Goal: Task Accomplishment & Management: Manage account settings

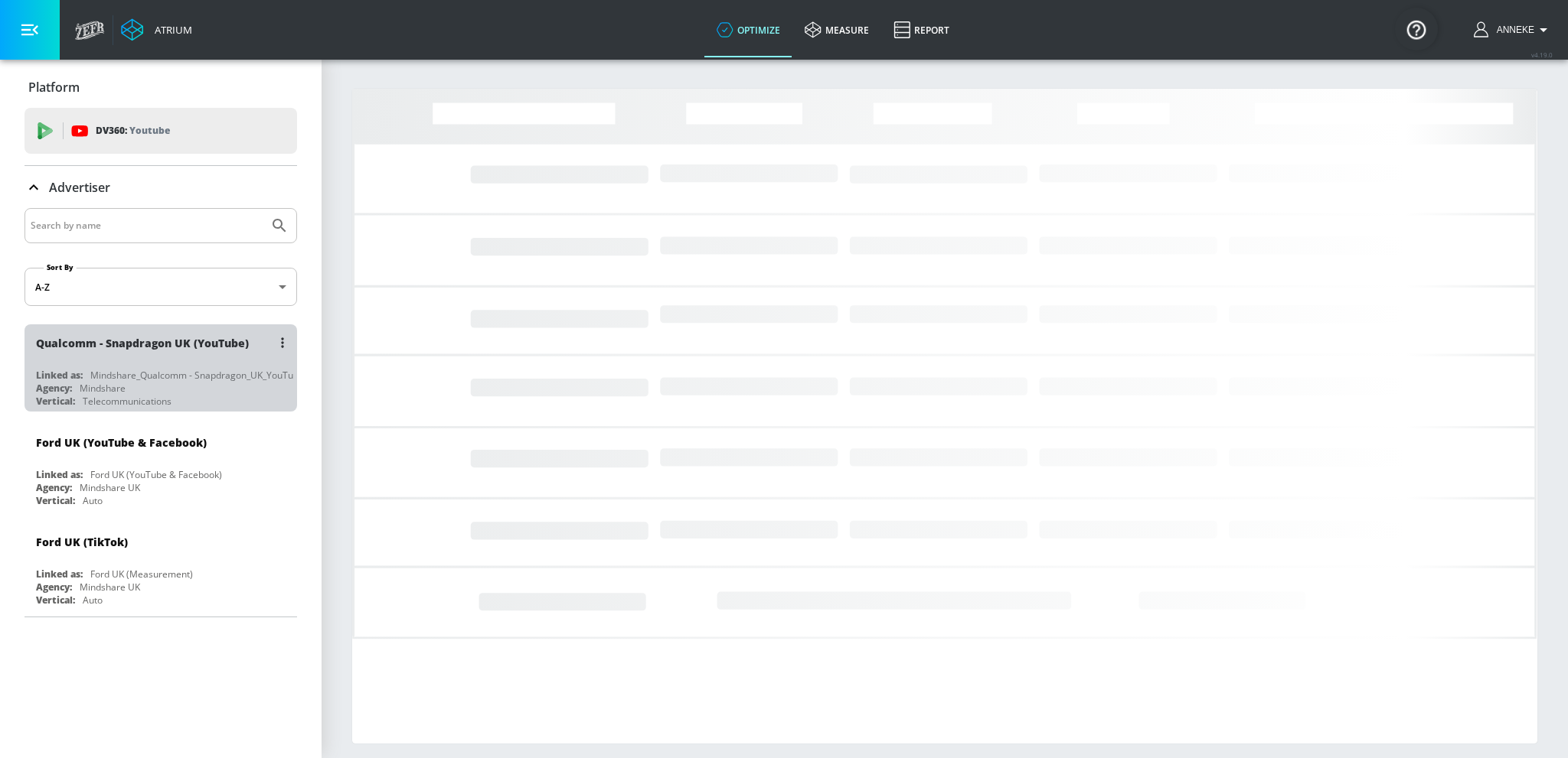
click at [217, 336] on div "Qualcomm - Snapdragon UK (YouTube)" at bounding box center [142, 343] width 213 height 14
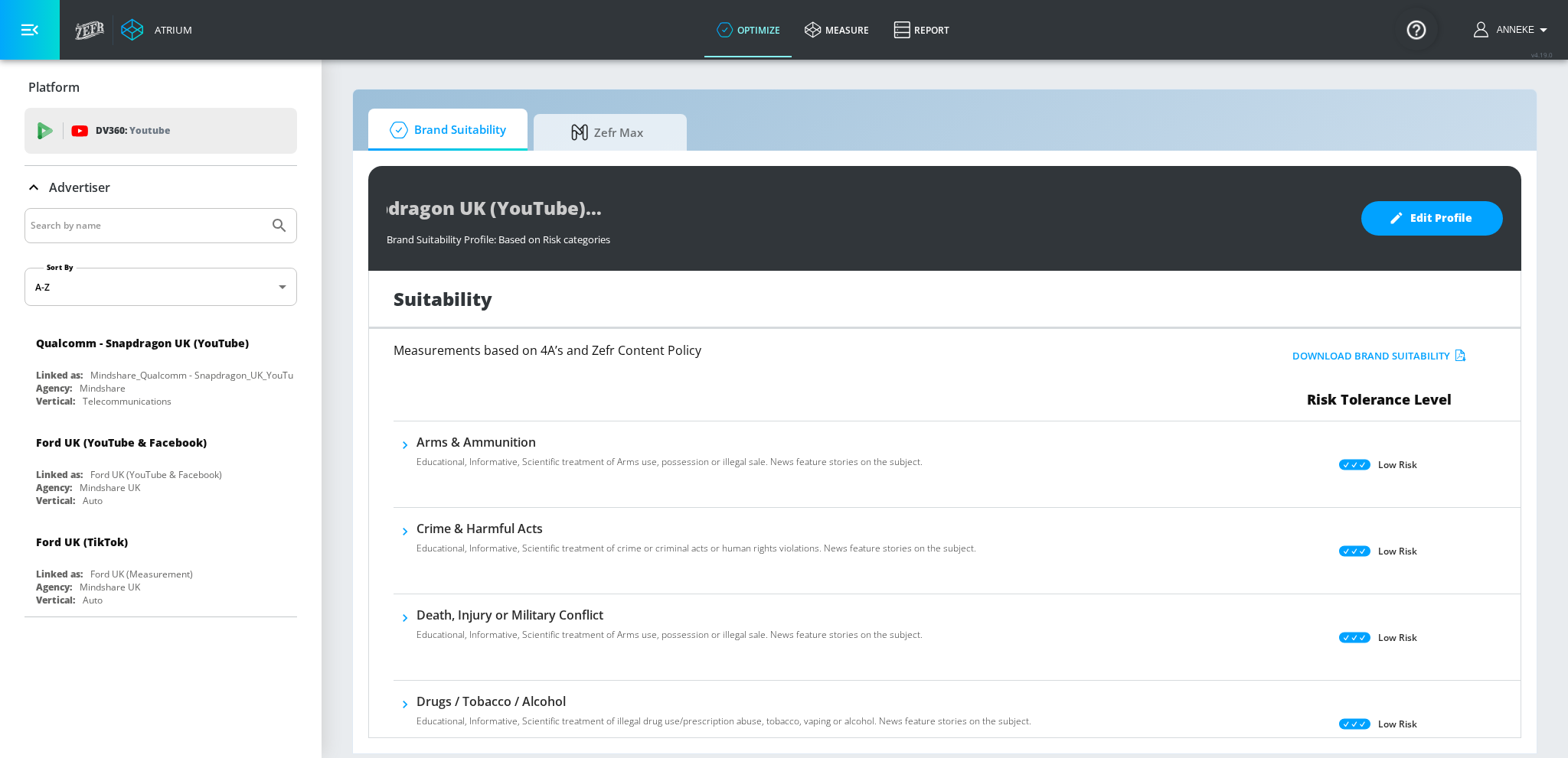
scroll to position [0, 215]
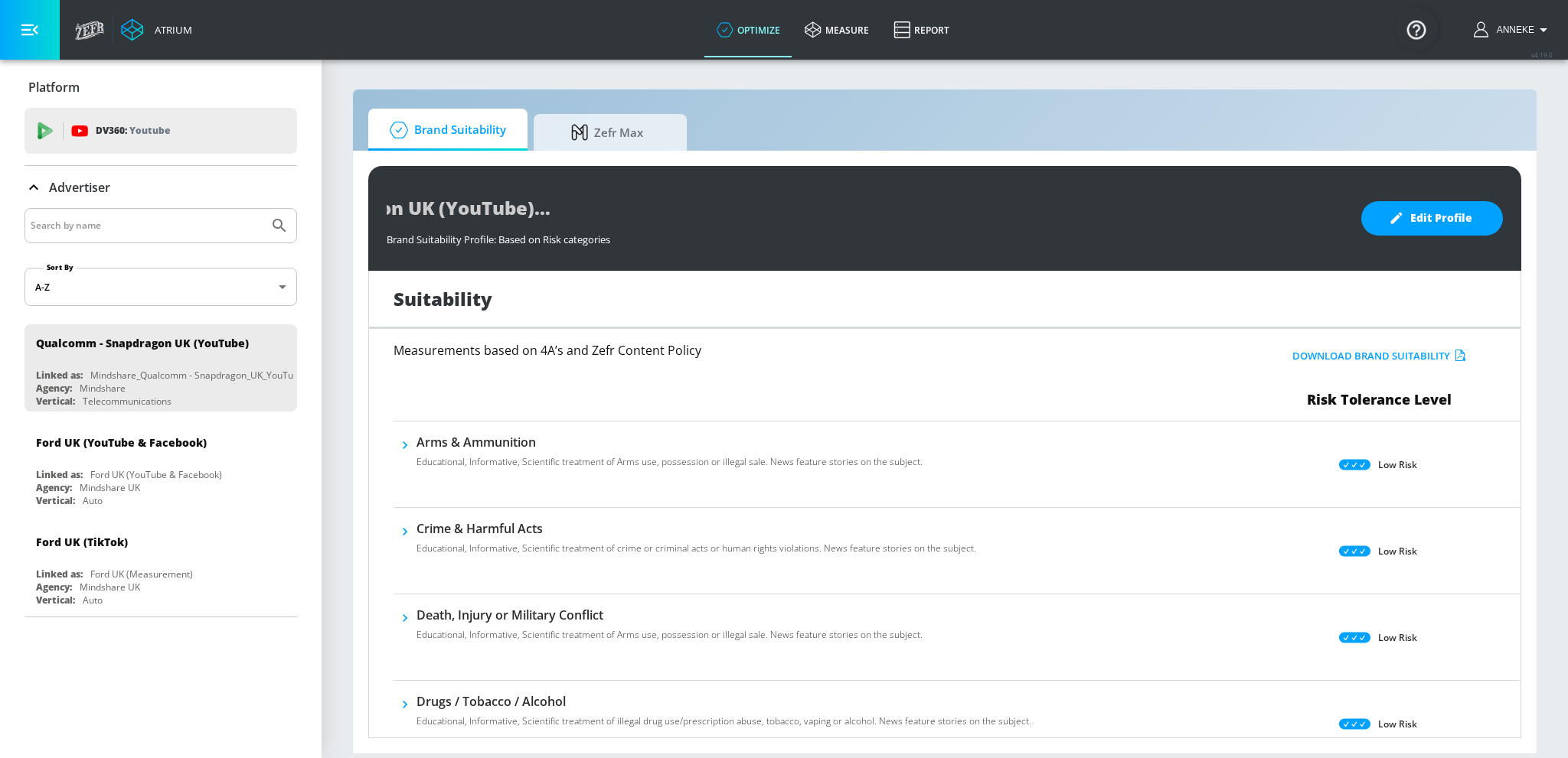
drag, startPoint x: 255, startPoint y: 342, endPoint x: 19, endPoint y: 335, distance: 236.1
click at [19, 335] on div "Platform DV360: Youtube DV360: Youtube Advertiser Sort By A-Z asc ​ Qualcomm - …" at bounding box center [161, 341] width 322 height 564
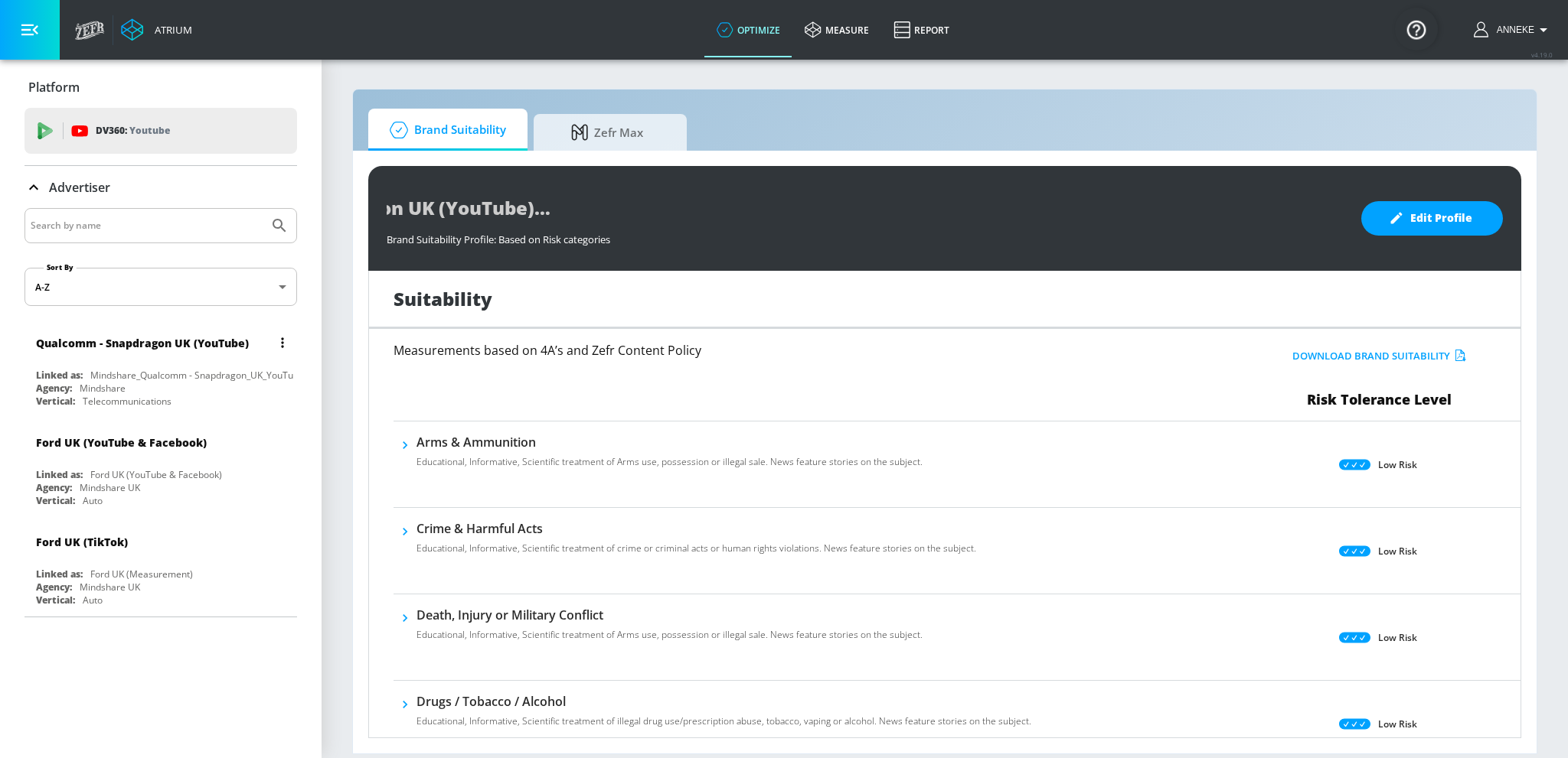
click at [289, 339] on button "list of Advertiser" at bounding box center [282, 342] width 21 height 21
click at [217, 373] on li "Edit" at bounding box center [216, 373] width 152 height 26
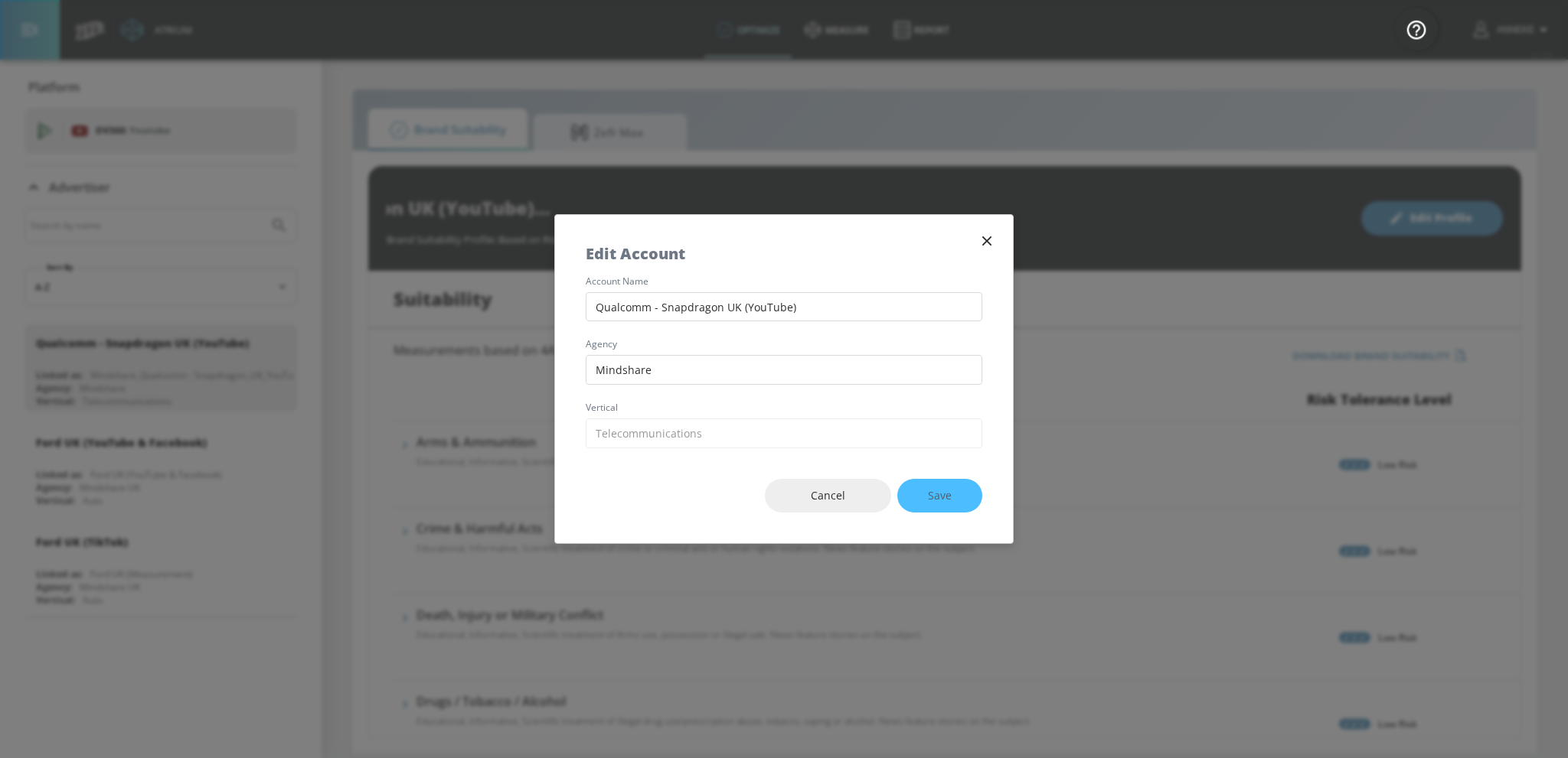
drag, startPoint x: 810, startPoint y: 310, endPoint x: 554, endPoint y: 309, distance: 256.0
click at [555, 309] on div "account name Qualcomm - Snapdragon UK (YouTube) agency Mindshare vertical Selec…" at bounding box center [784, 362] width 458 height 171
click at [993, 231] on div "Edit Account" at bounding box center [784, 246] width 458 height 62
click at [988, 241] on icon "button" at bounding box center [987, 241] width 17 height 17
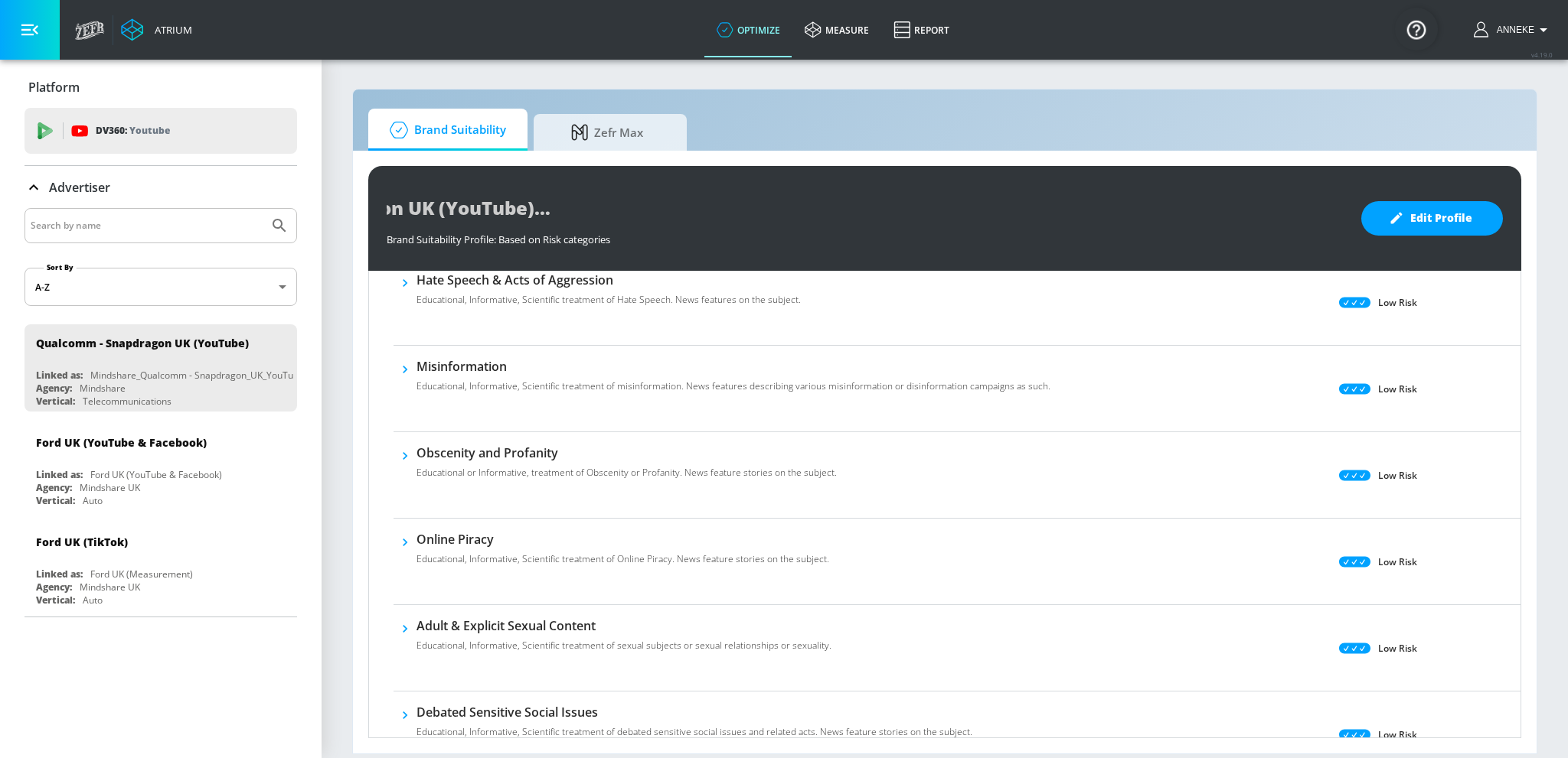
scroll to position [535, 0]
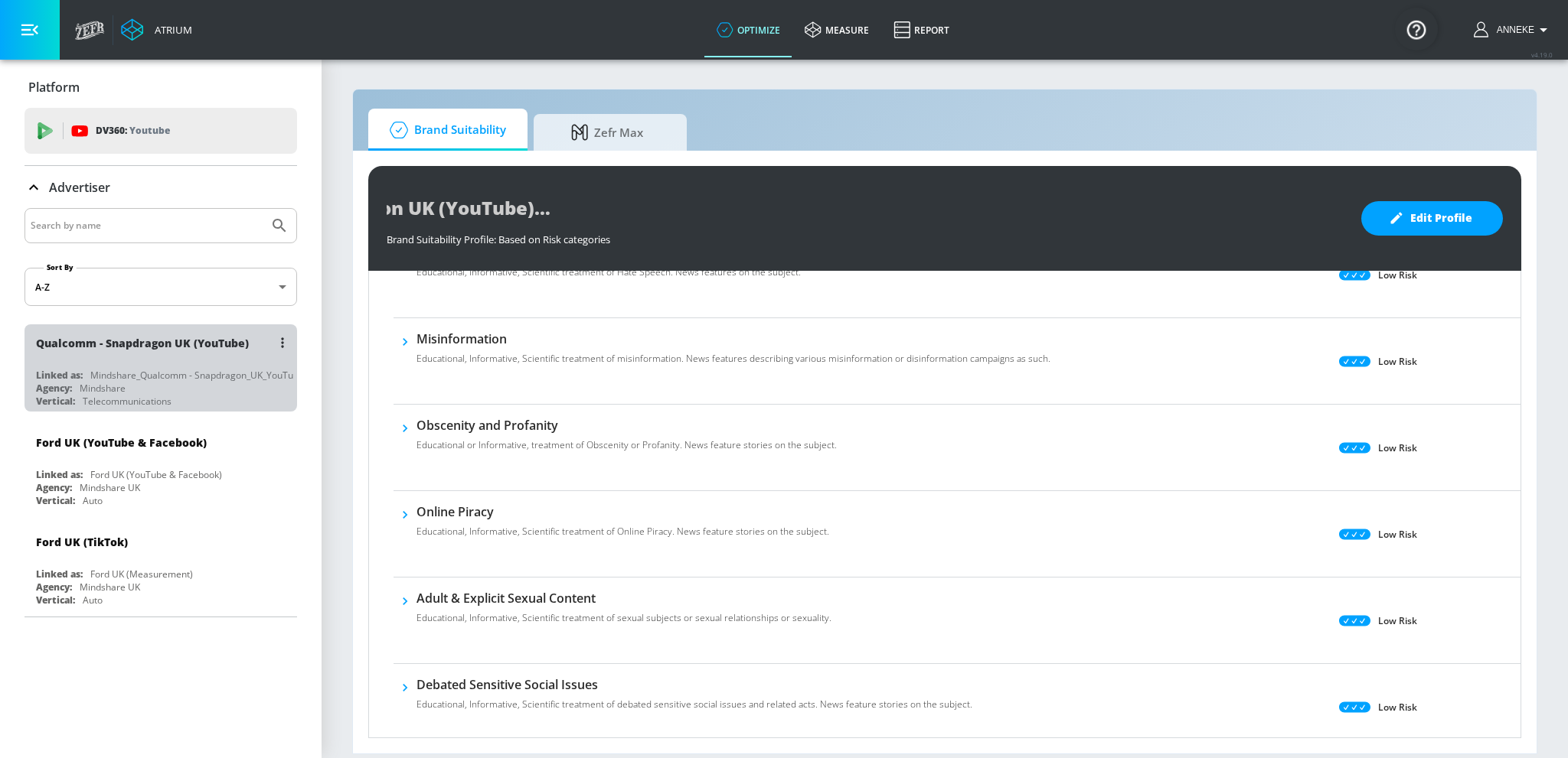
click at [195, 368] on div "Mindshare_Qualcomm - Snapdragon_UK_YouTube_GoogleAds" at bounding box center [222, 374] width 264 height 13
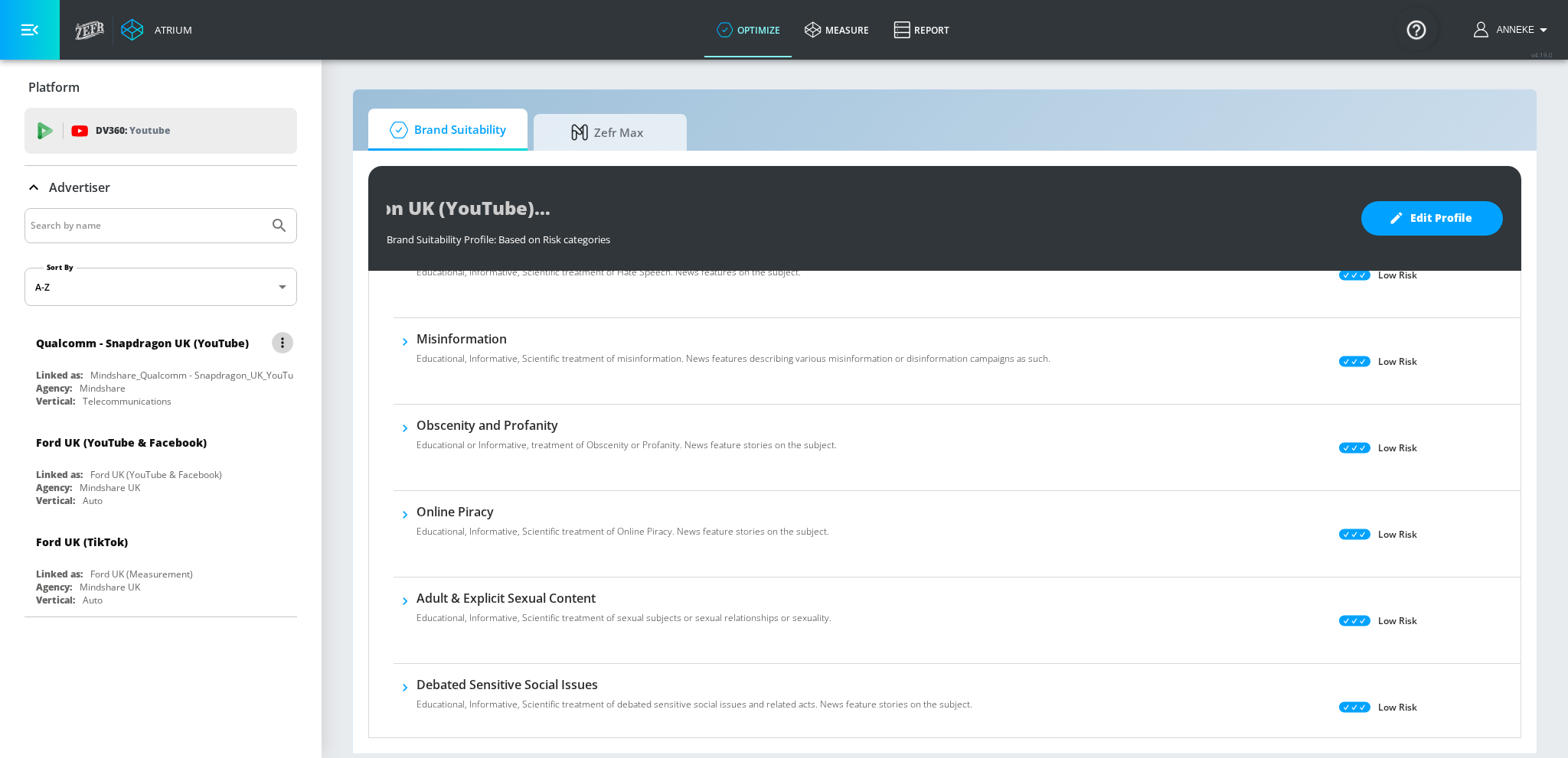
click at [281, 344] on icon "list of Advertiser" at bounding box center [283, 343] width 3 height 11
